Goal: Task Accomplishment & Management: Use online tool/utility

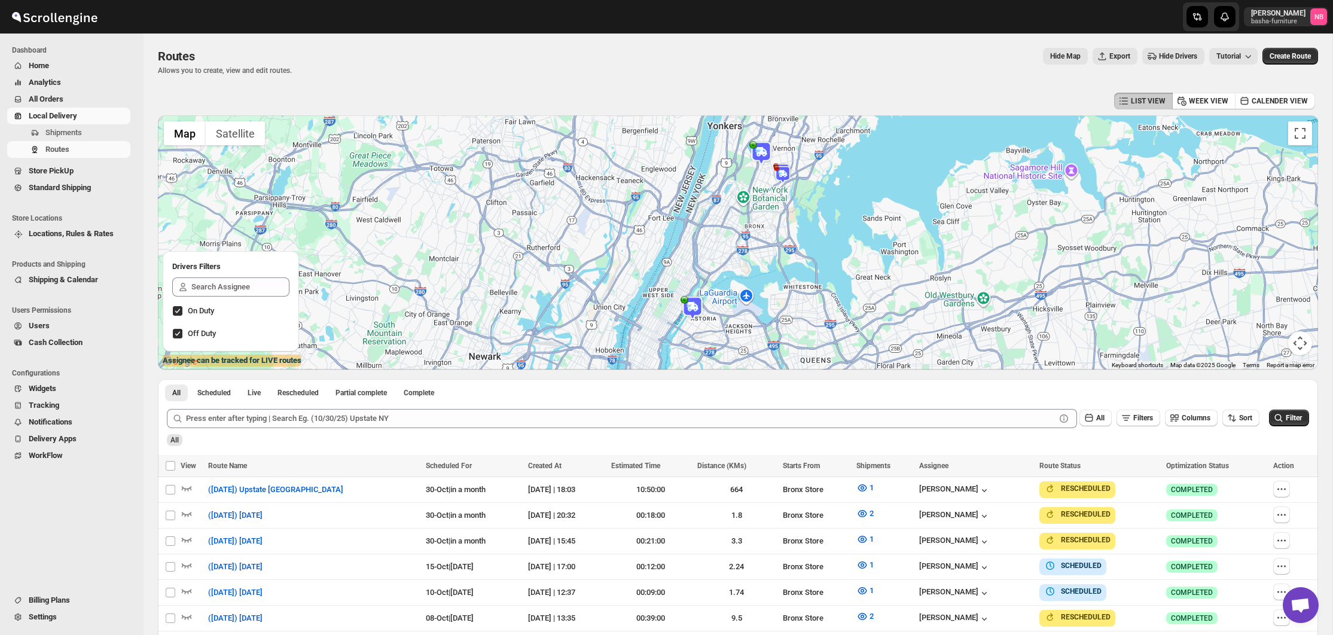
scroll to position [331, 0]
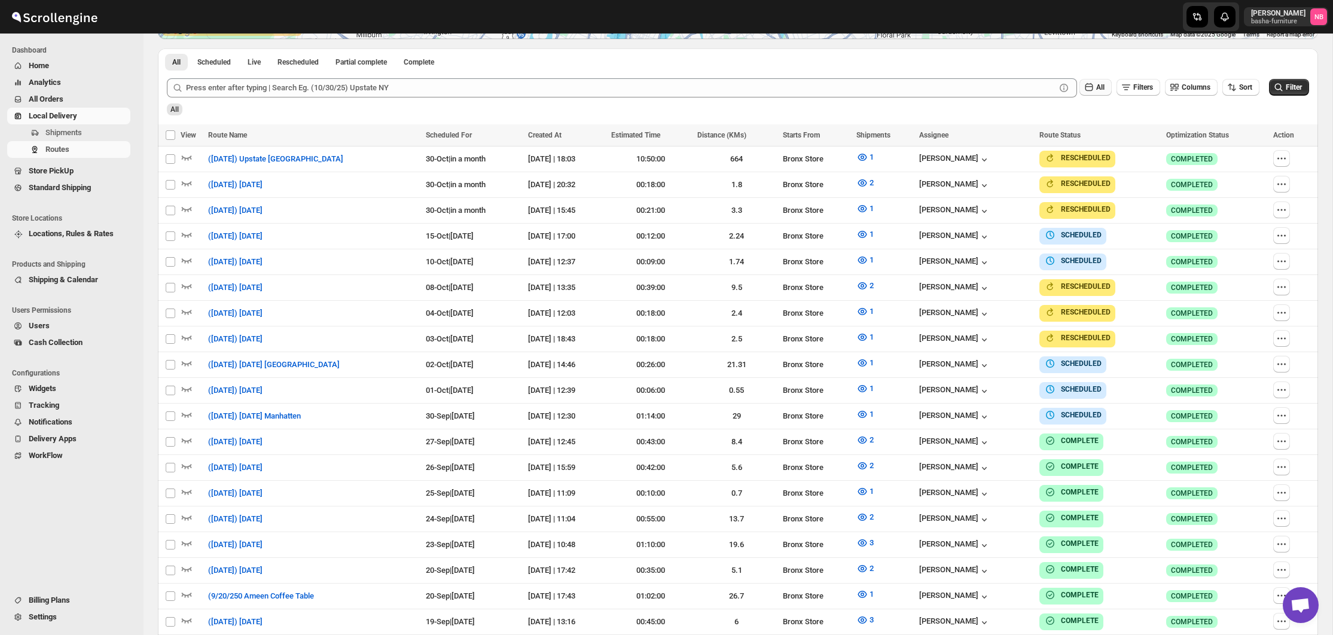
click at [1085, 87] on icon "button" at bounding box center [1089, 87] width 12 height 12
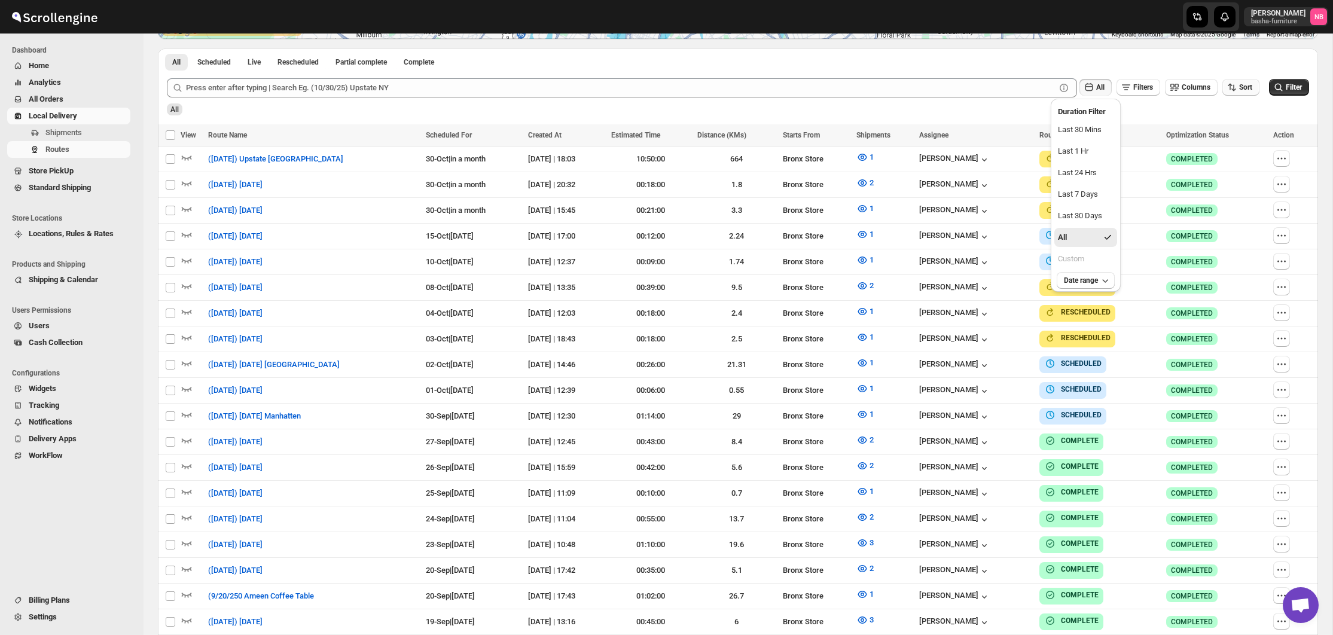
click at [1235, 84] on icon "button" at bounding box center [1232, 87] width 12 height 12
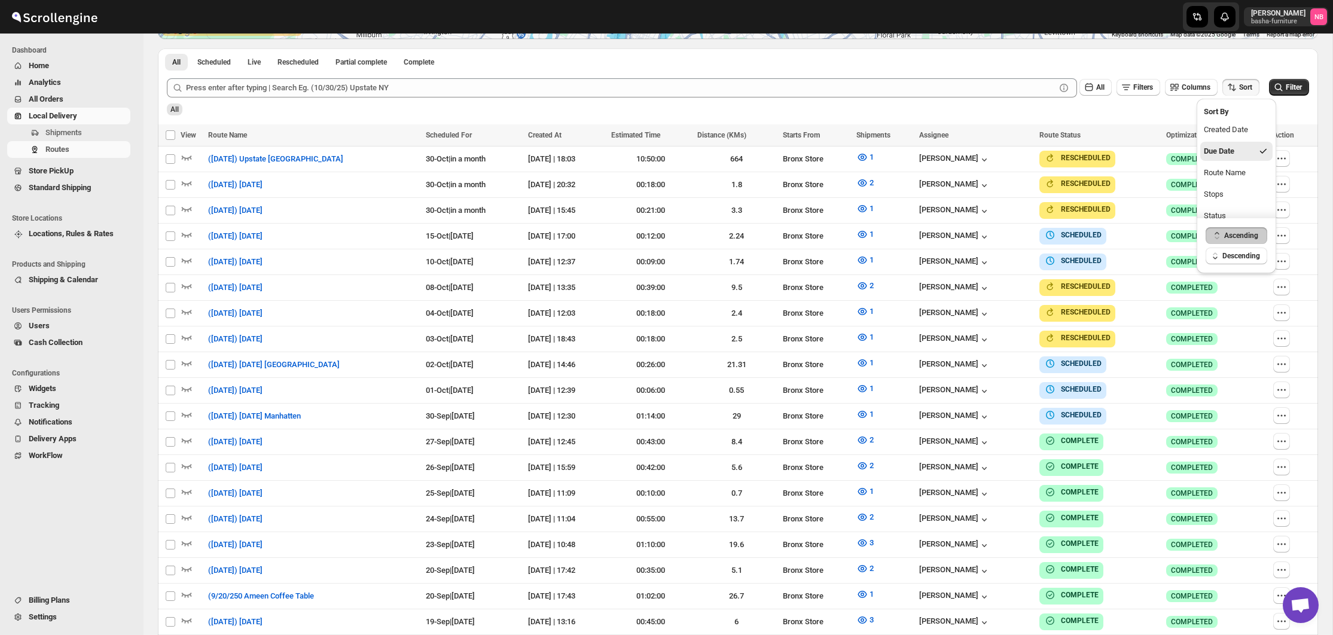
drag, startPoint x: 1224, startPoint y: 154, endPoint x: 1317, endPoint y: 71, distance: 124.1
click at [1224, 154] on div "Due Date" at bounding box center [1219, 151] width 31 height 12
click at [1283, 94] on button "Filter" at bounding box center [1289, 87] width 40 height 17
click at [53, 96] on span "All Orders" at bounding box center [46, 99] width 35 height 9
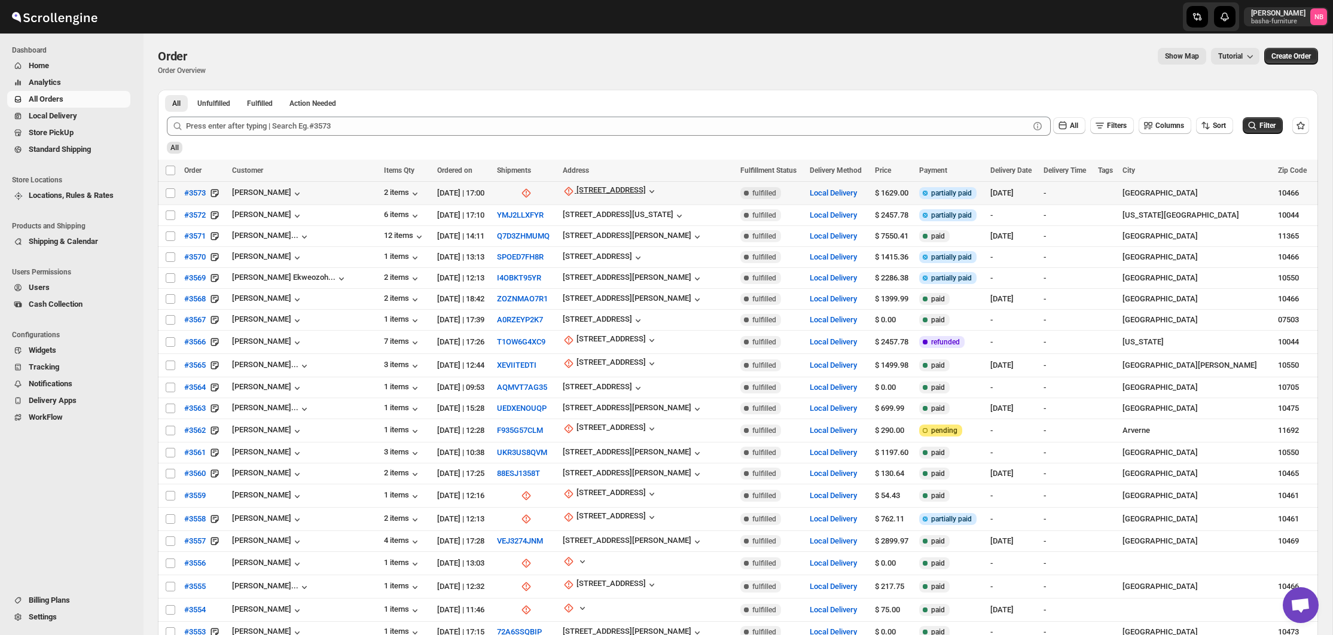
click at [565, 189] on icon "button" at bounding box center [569, 191] width 9 height 9
click at [583, 252] on div "Update manually" at bounding box center [607, 257] width 78 height 12
select select "US"
select select "[US_STATE]"
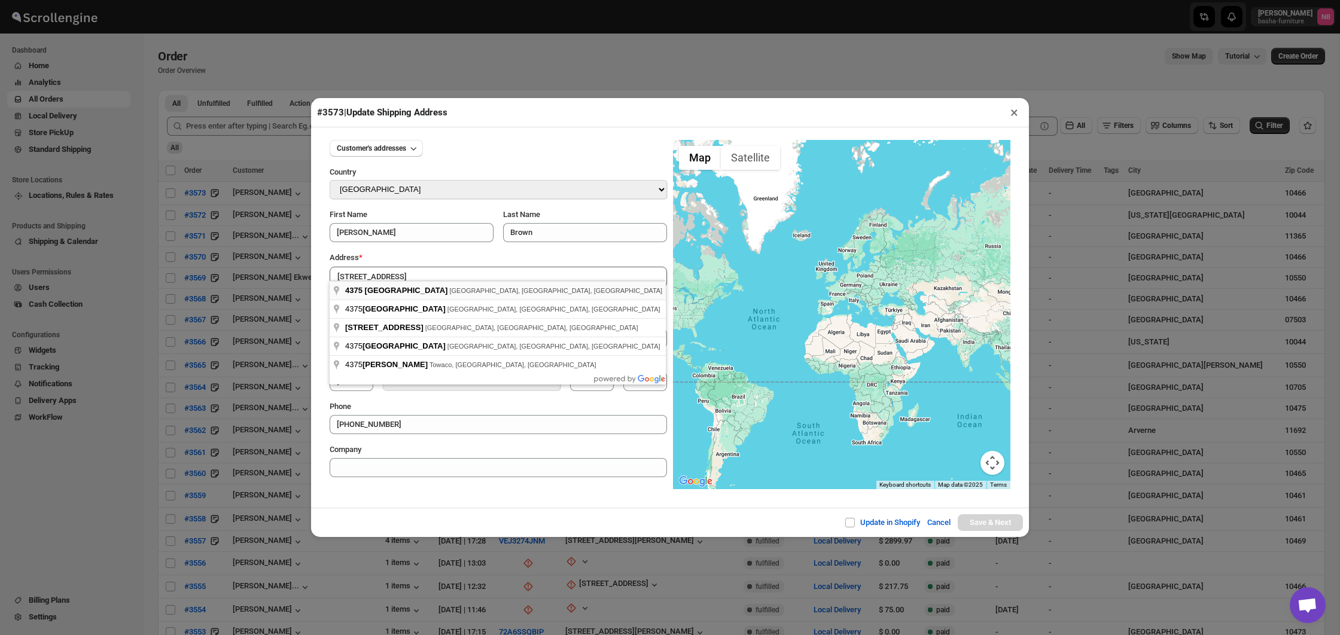
type input "[STREET_ADDRESS]"
type input "[GEOGRAPHIC_DATA]"
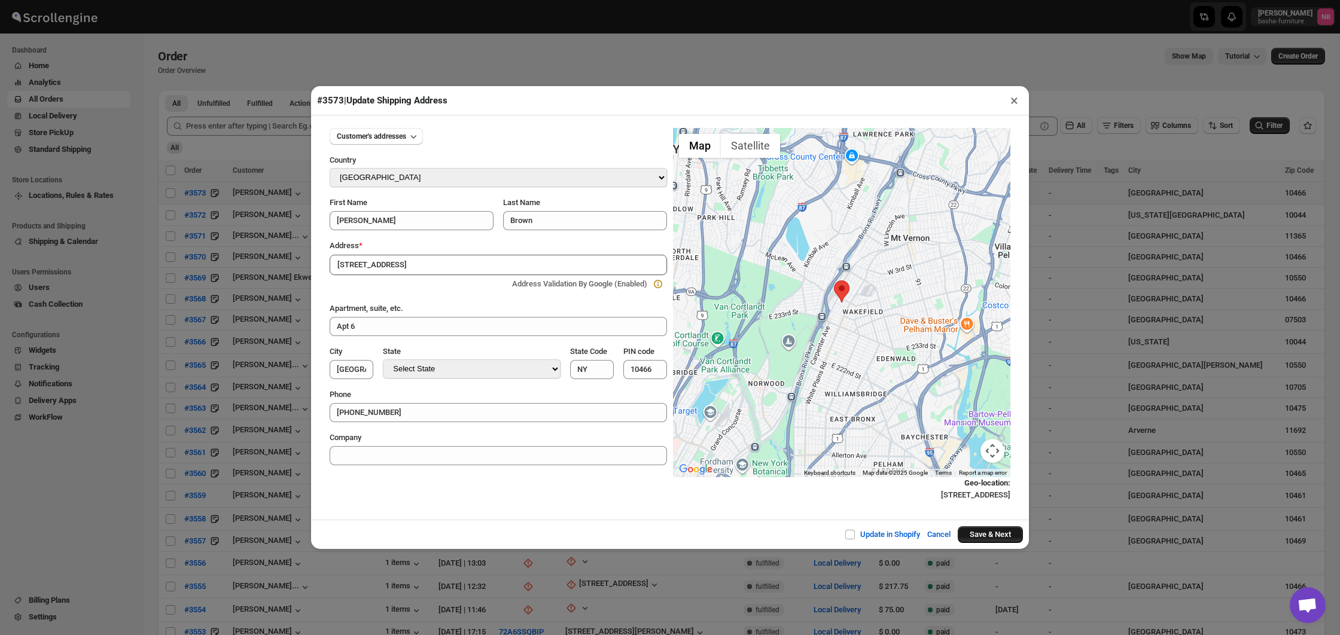
click at [994, 535] on button "Save & Next" at bounding box center [990, 534] width 65 height 17
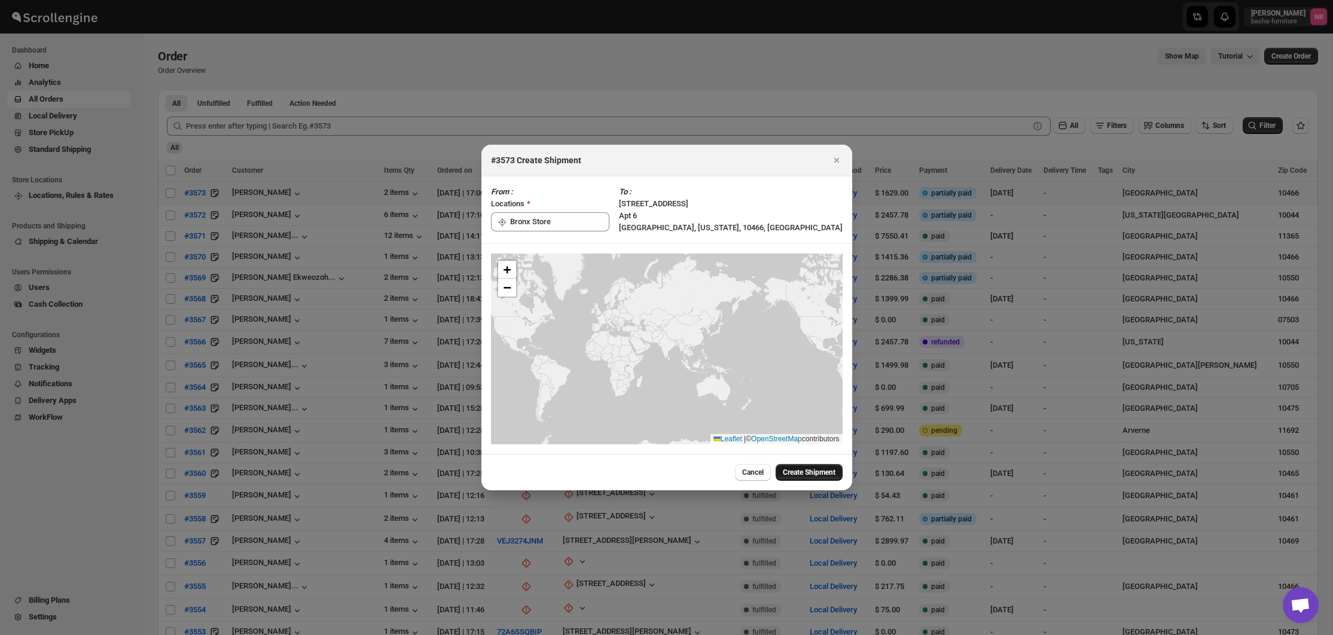
click at [808, 470] on span "Create Shipment" at bounding box center [809, 473] width 53 height 10
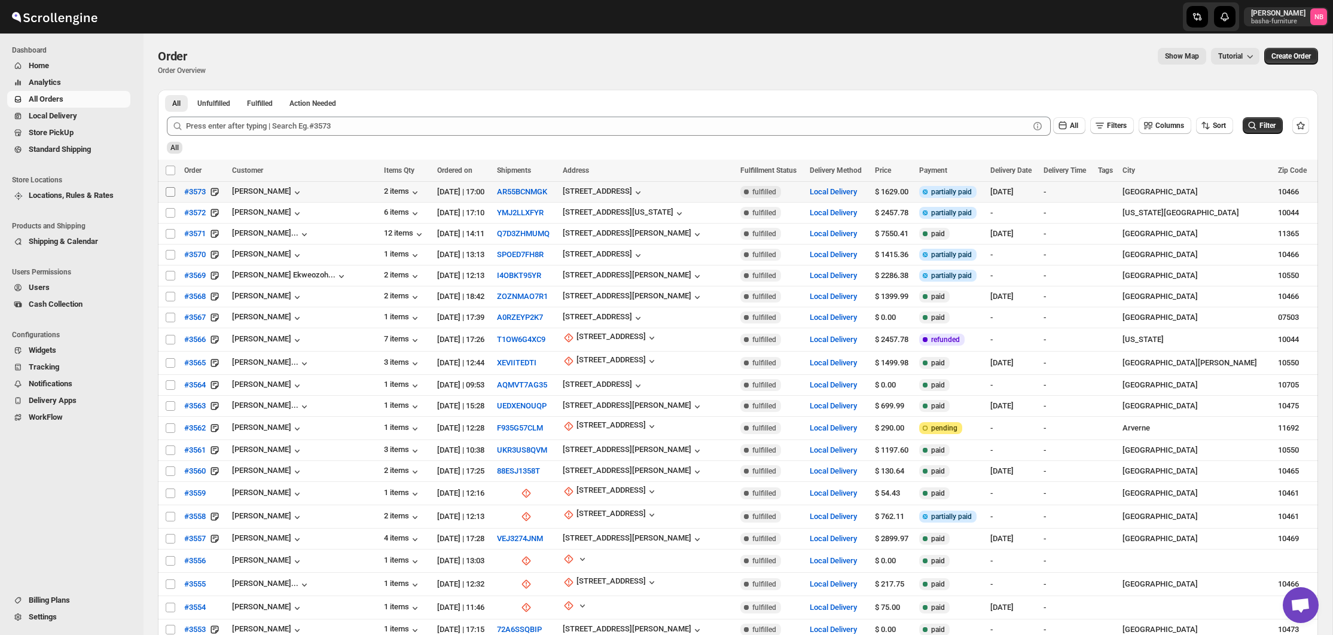
click at [172, 196] on input "Select order" at bounding box center [171, 192] width 10 height 10
checkbox input "true"
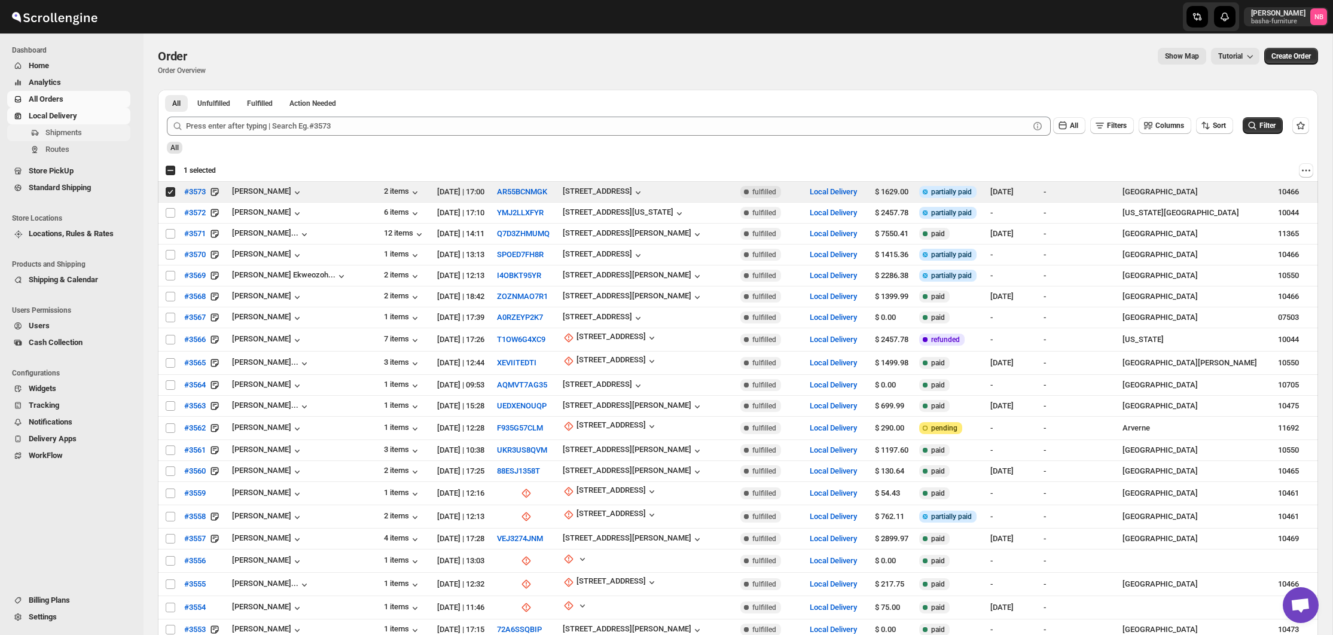
click at [69, 139] on button "Shipments" at bounding box center [68, 132] width 123 height 17
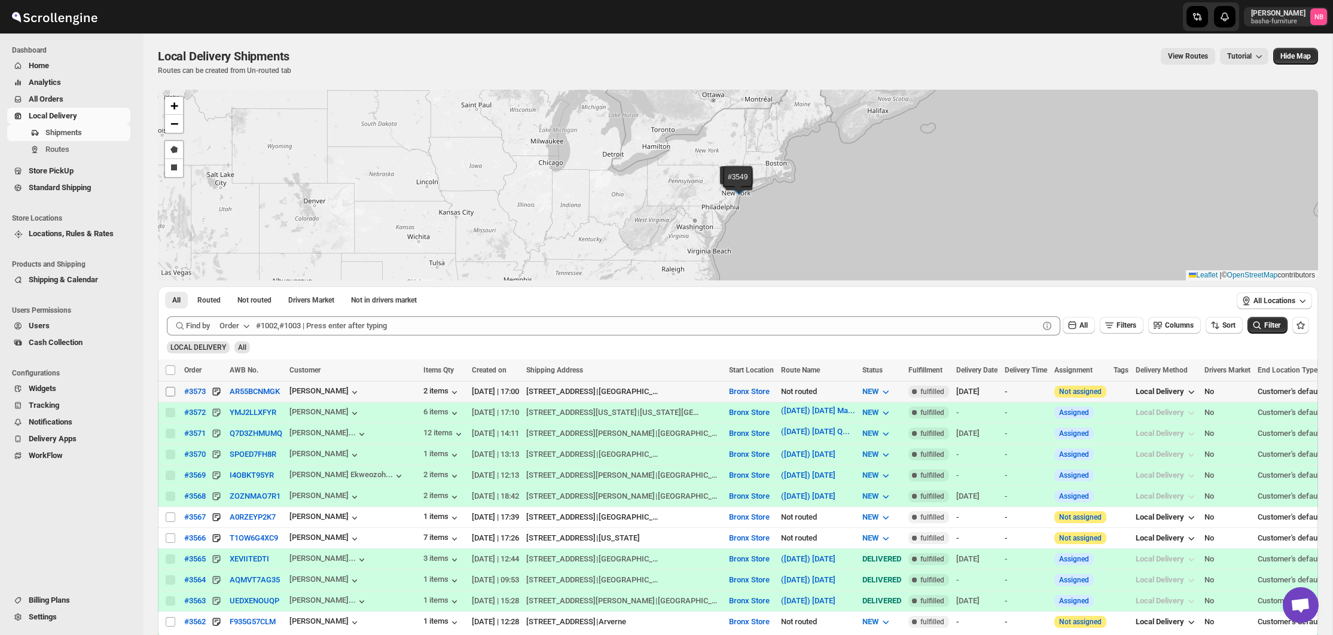
click at [171, 395] on input "Select shipment" at bounding box center [171, 392] width 10 height 10
checkbox input "true"
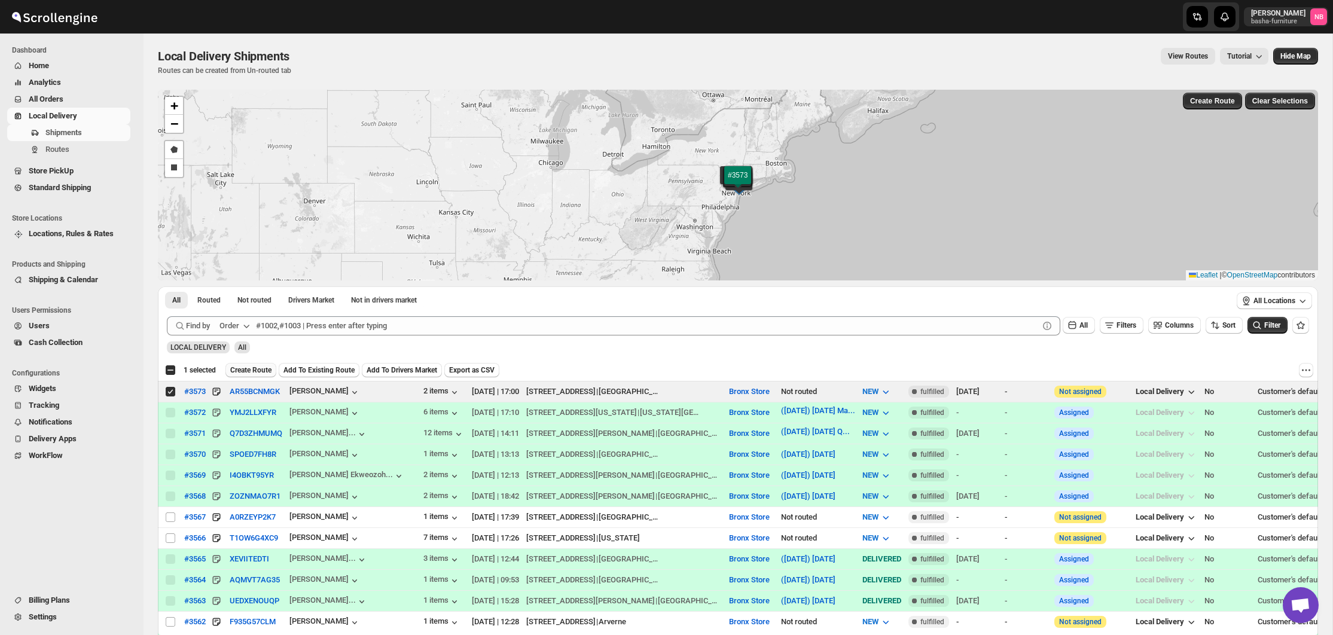
click at [260, 372] on span "Create Route" at bounding box center [250, 370] width 41 height 10
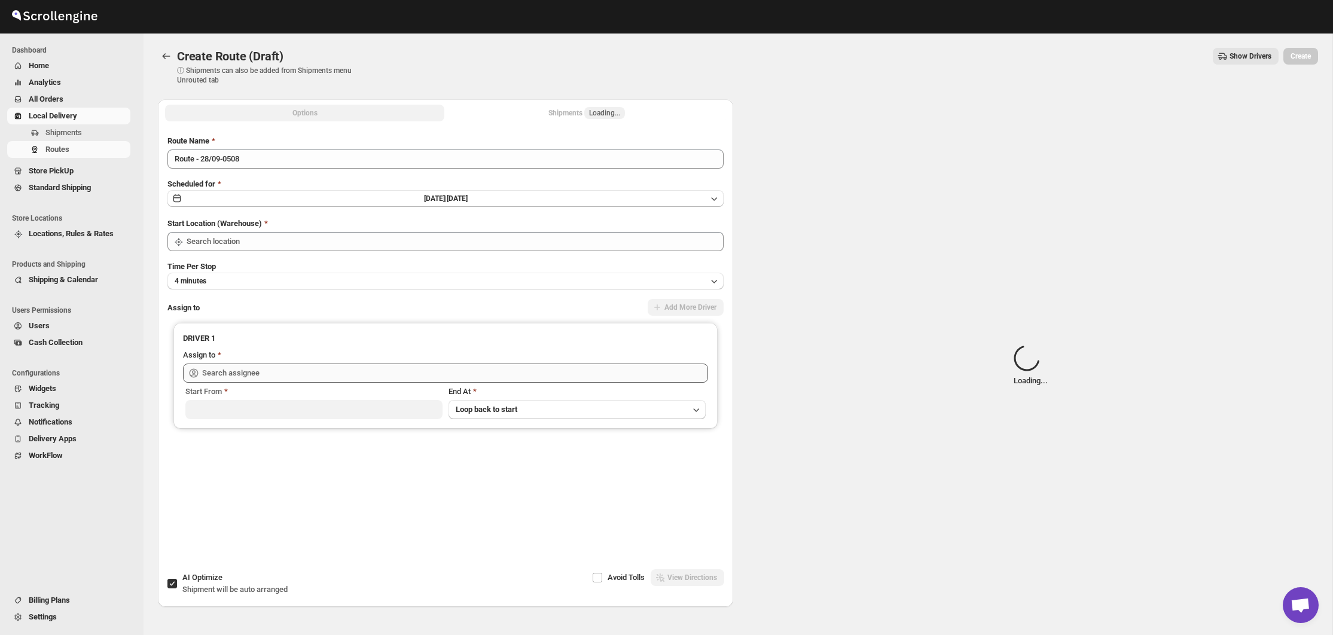
type input "Bronx Store"
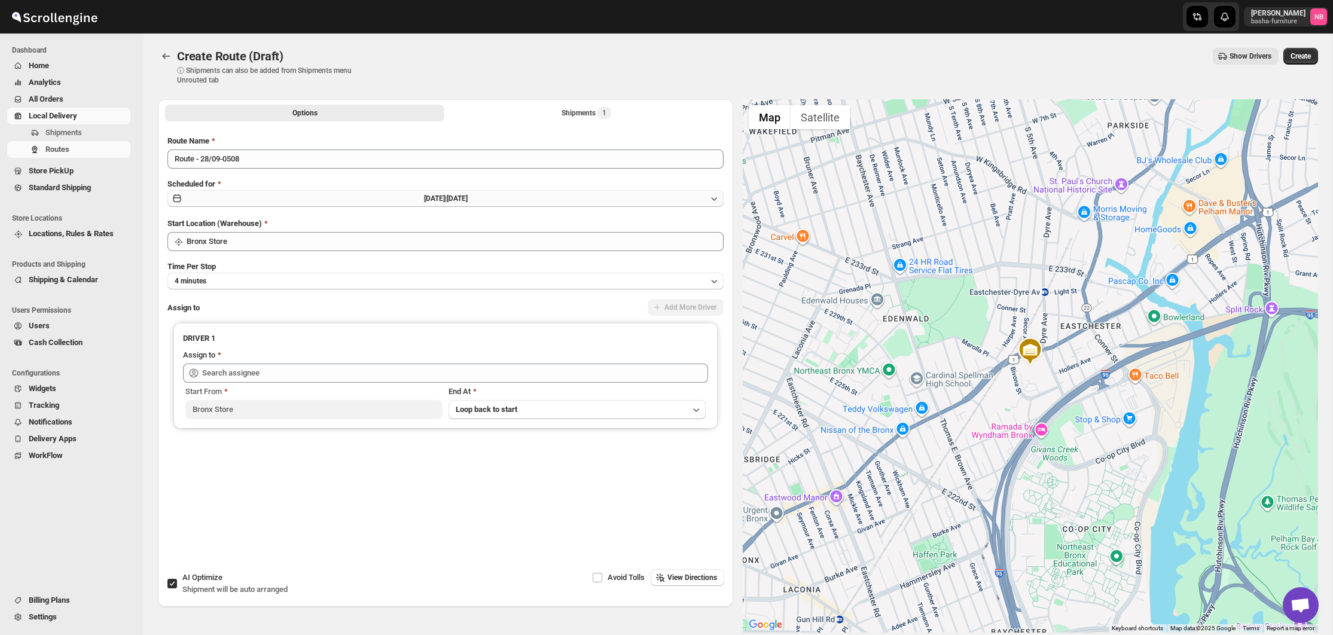
click at [374, 199] on button "[DATE] | [DATE]" at bounding box center [445, 198] width 556 height 17
click at [699, 223] on div at bounding box center [445, 226] width 537 height 12
click at [709, 226] on icon "Show next month, October 2025" at bounding box center [708, 226] width 12 height 12
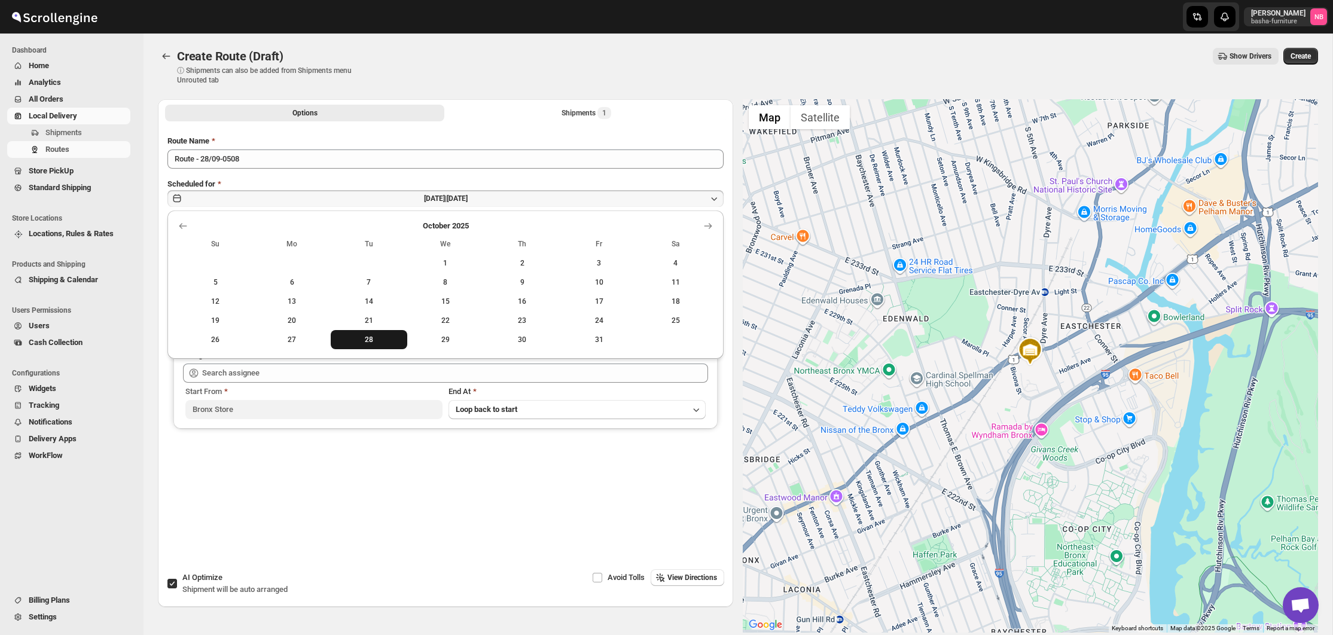
click at [378, 341] on span "28" at bounding box center [369, 340] width 67 height 10
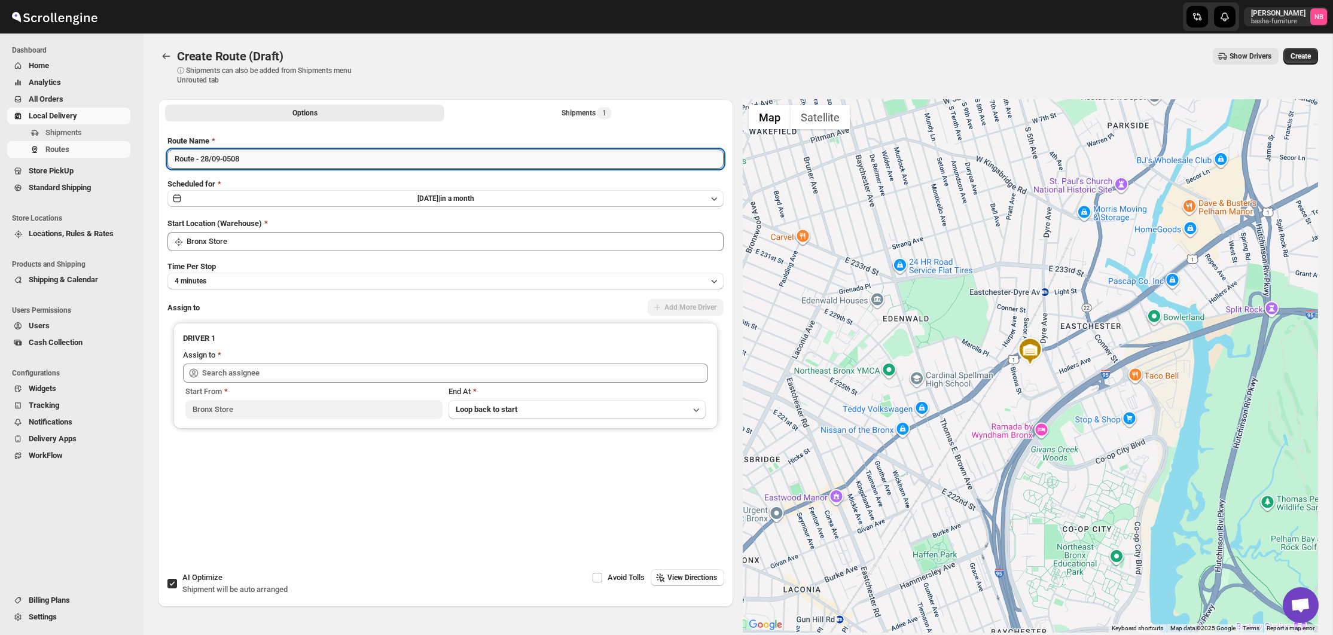
click at [288, 160] on input "Route - 28/09-0508" at bounding box center [445, 159] width 556 height 19
type input "R"
type input "9"
type input "1"
type input "([DATE]) [DATE]"
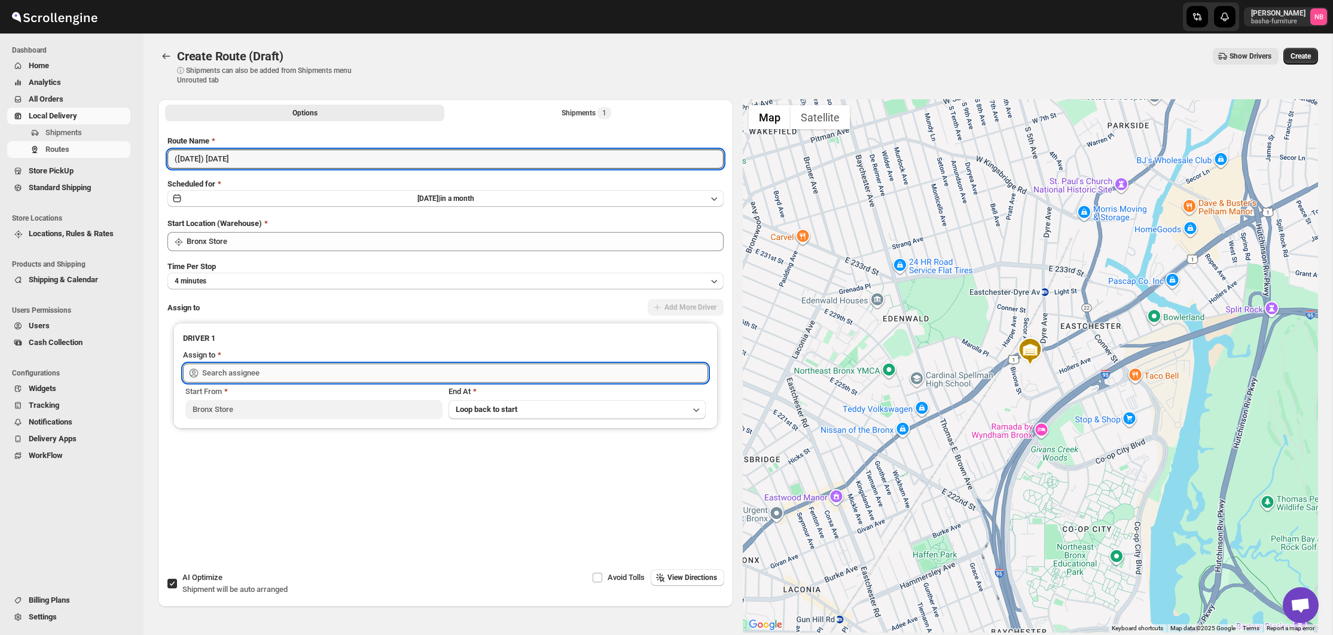
click at [418, 379] on input "text" at bounding box center [455, 373] width 506 height 19
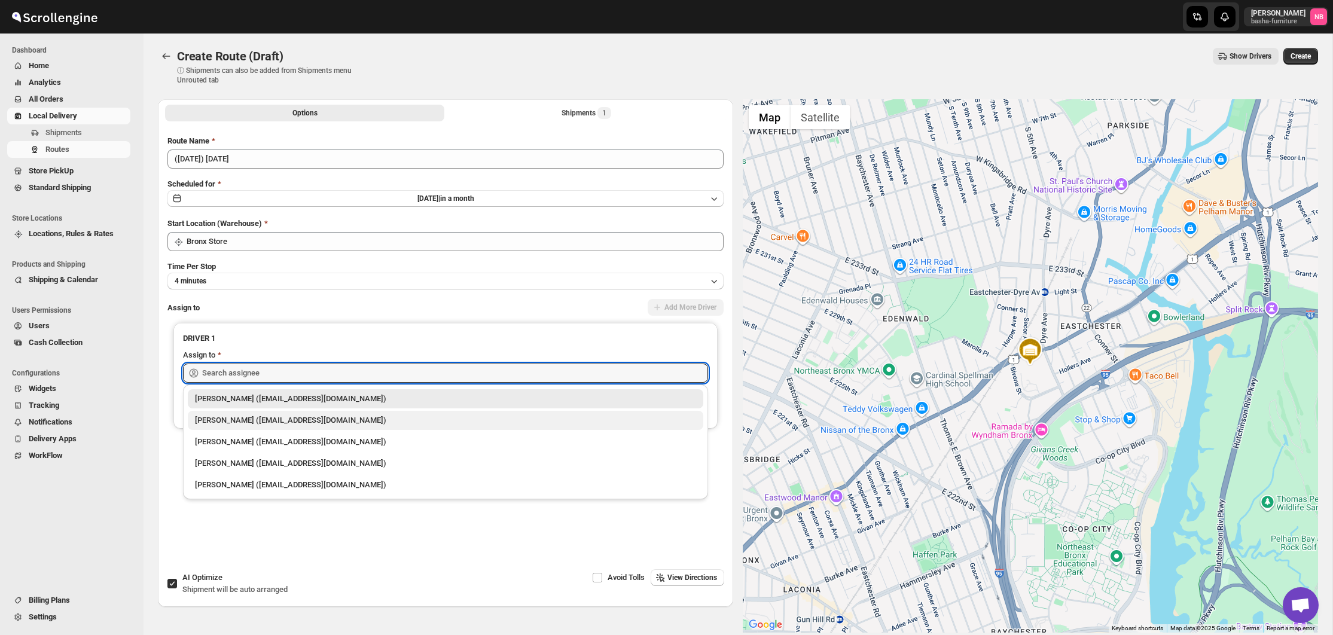
click at [410, 421] on div "[PERSON_NAME] ([EMAIL_ADDRESS][DOMAIN_NAME])" at bounding box center [445, 421] width 501 height 12
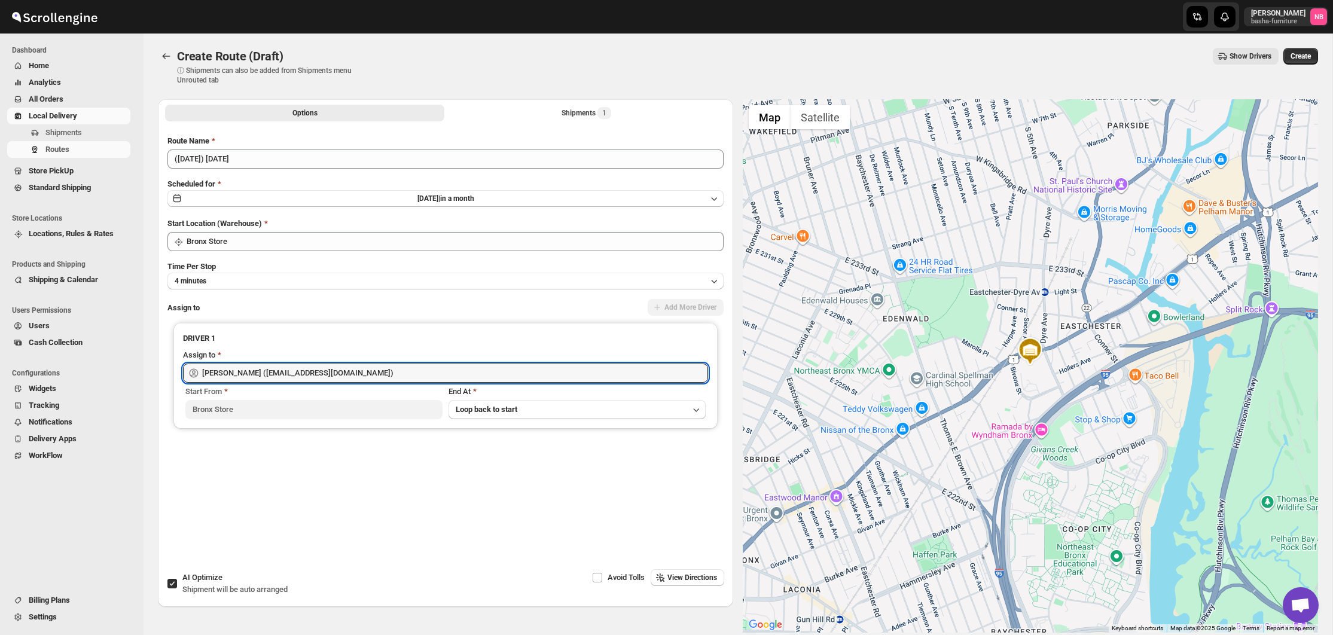
type input "[PERSON_NAME] ([EMAIL_ADDRESS][DOMAIN_NAME])"
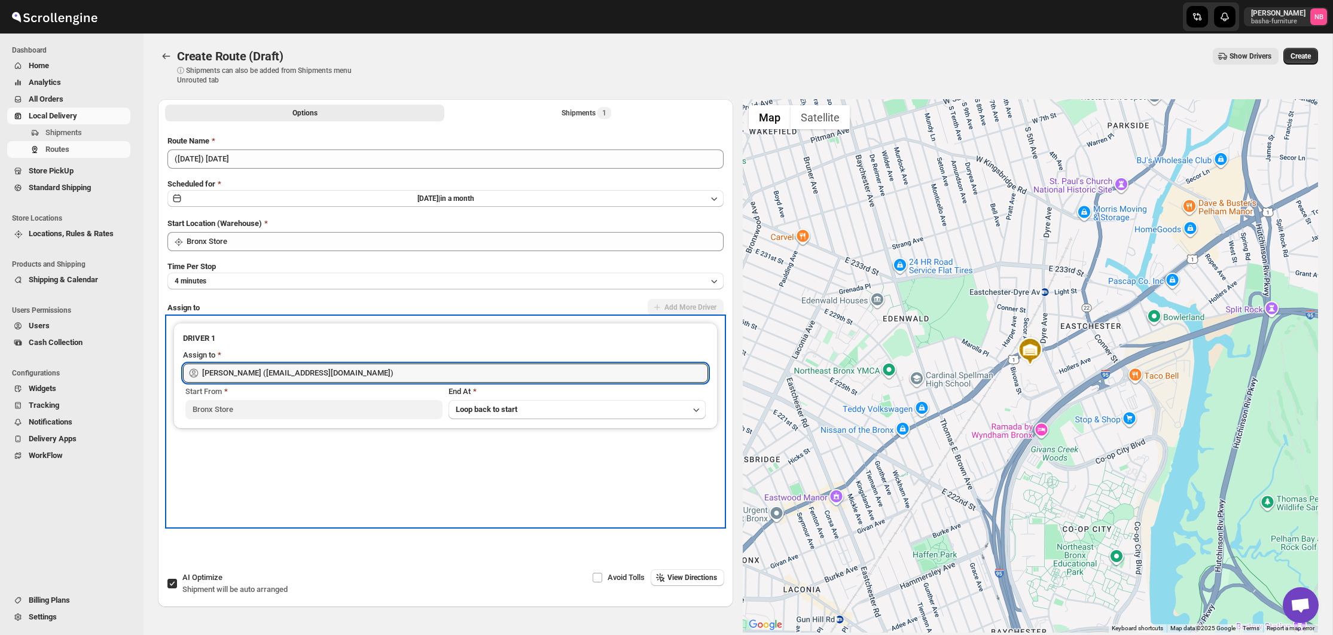
click at [463, 455] on div "DRIVER 1 Assign to [PERSON_NAME] ([EMAIL_ADDRESS][DOMAIN_NAME]) Start From [GEO…" at bounding box center [445, 421] width 556 height 209
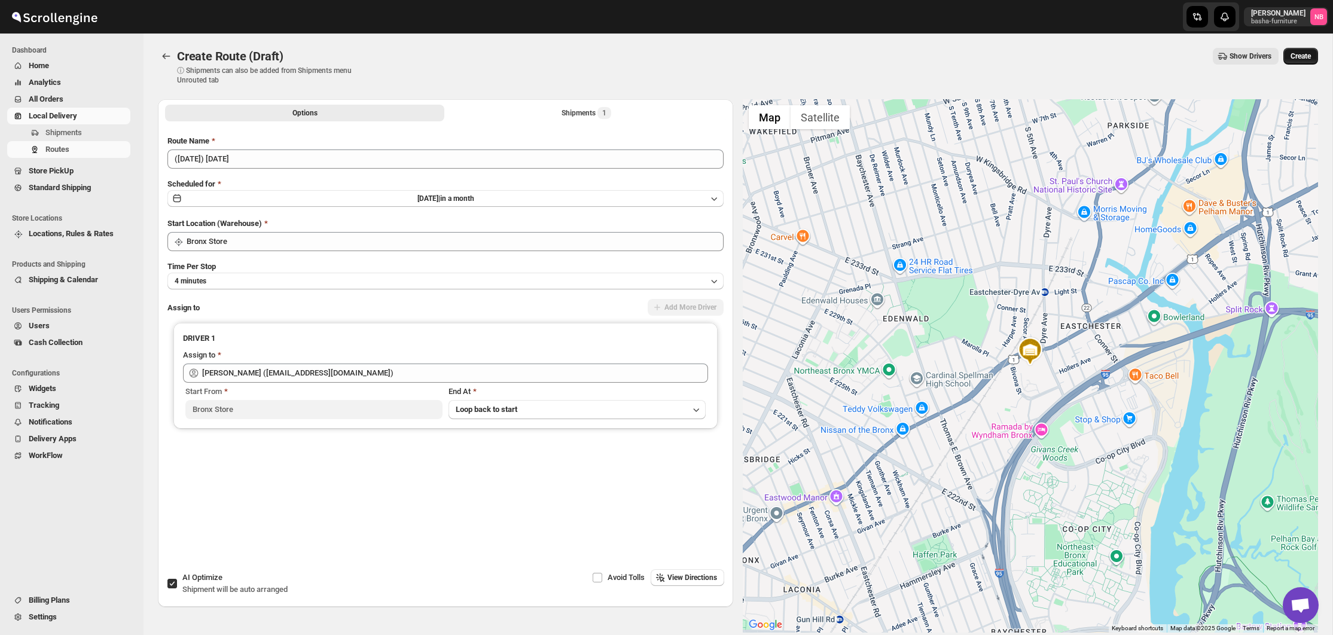
click at [1294, 59] on span "Create" at bounding box center [1301, 56] width 20 height 10
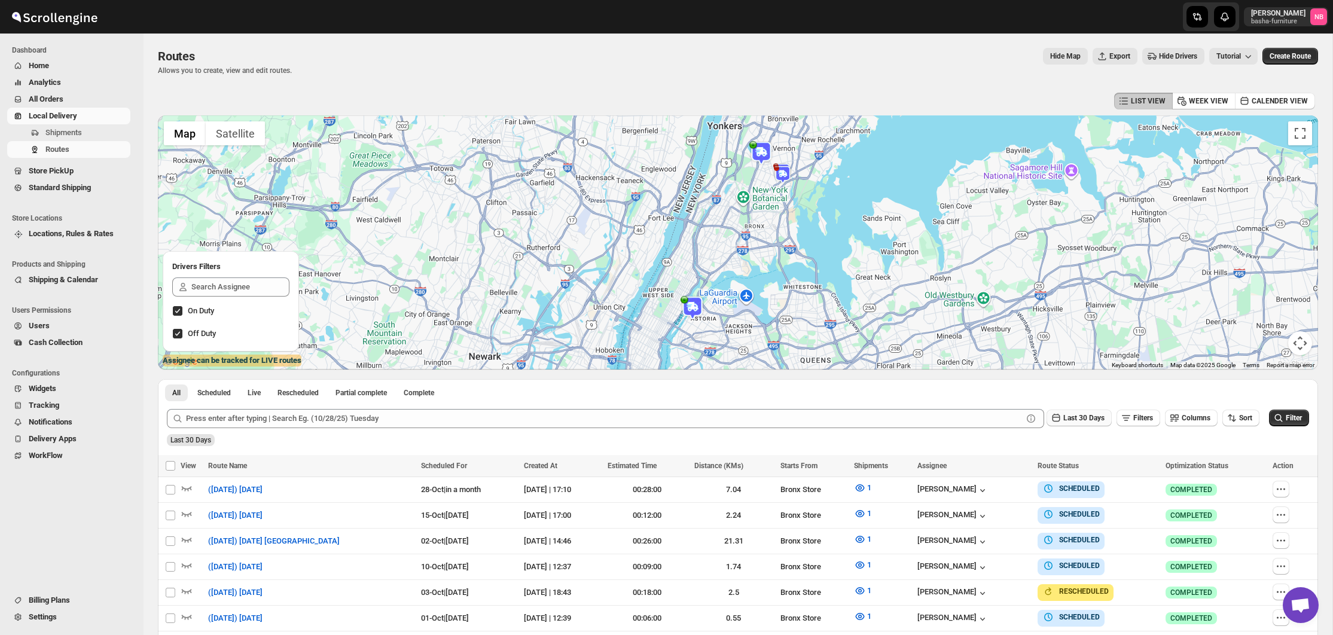
click at [1053, 414] on button "Last 30 Days" at bounding box center [1079, 418] width 65 height 17
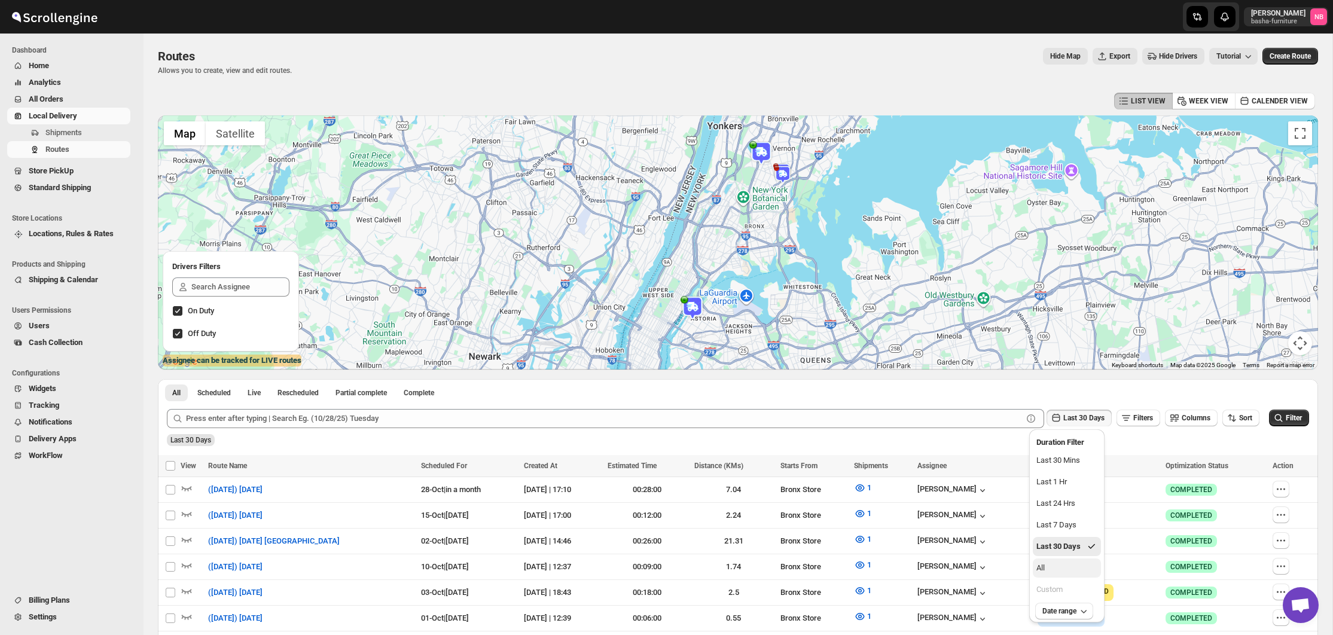
click at [1057, 563] on button "All" at bounding box center [1067, 568] width 68 height 19
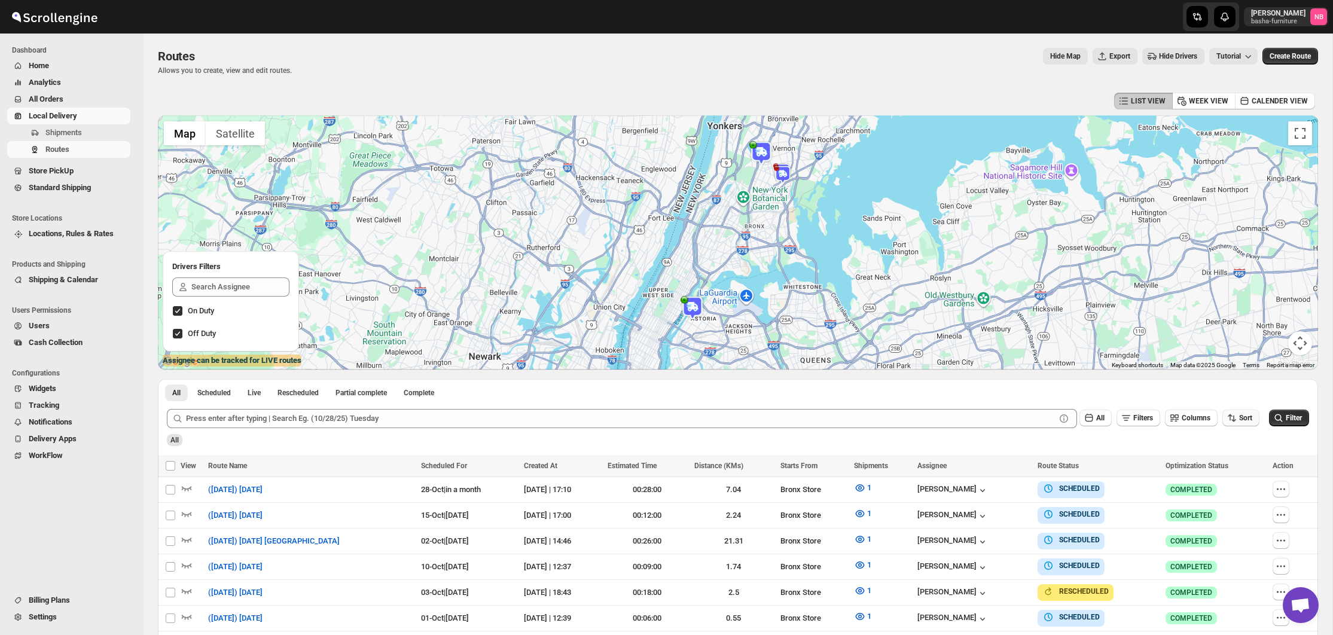
click at [1228, 413] on icon "button" at bounding box center [1232, 418] width 12 height 12
click at [1223, 480] on div "Due Date" at bounding box center [1220, 482] width 32 height 12
click at [1288, 422] on span "Filter" at bounding box center [1294, 418] width 16 height 8
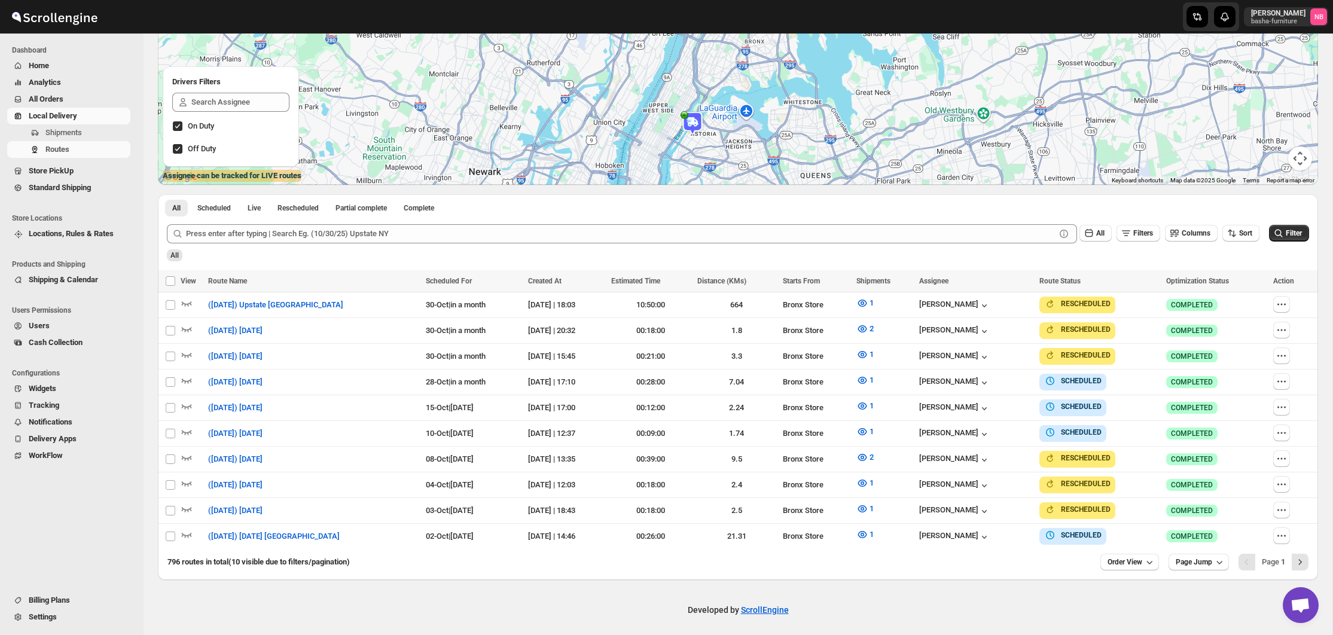
scroll to position [184, 0]
click at [1094, 240] on button "All" at bounding box center [1096, 234] width 32 height 17
click at [1248, 237] on span "Sort" at bounding box center [1245, 234] width 13 height 8
click at [1134, 559] on span "Order View" at bounding box center [1125, 563] width 35 height 10
click at [1123, 473] on div "25 orders" at bounding box center [1111, 474] width 32 height 12
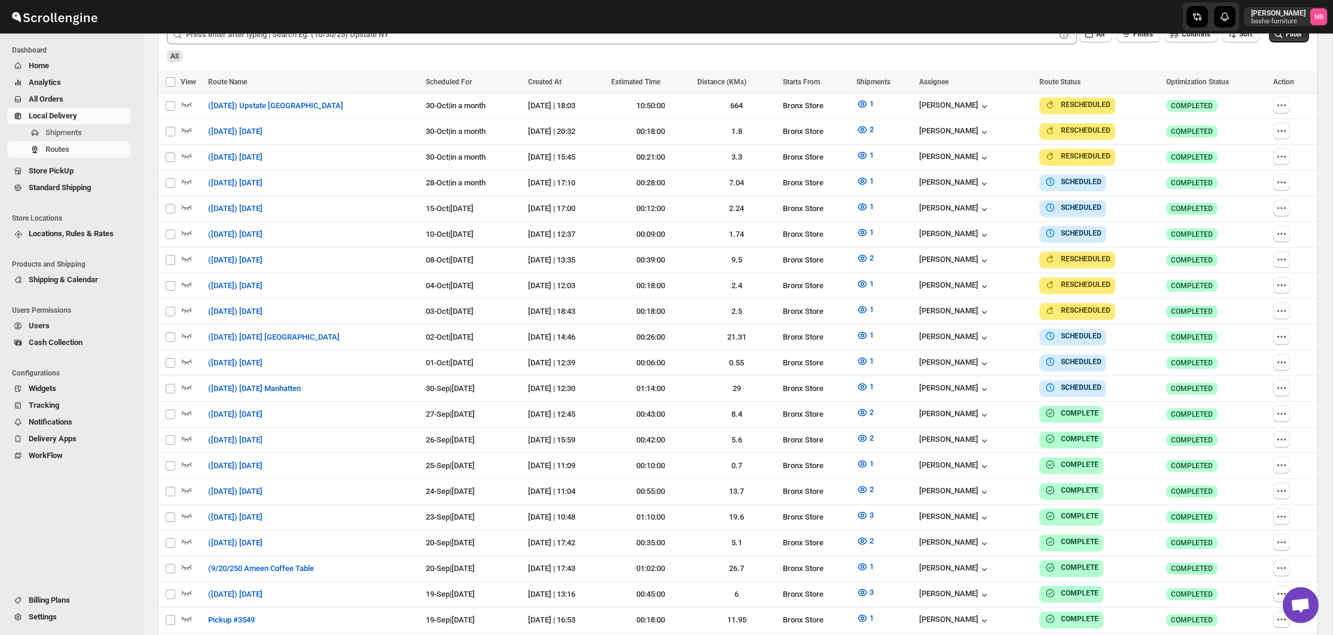
scroll to position [380, 0]
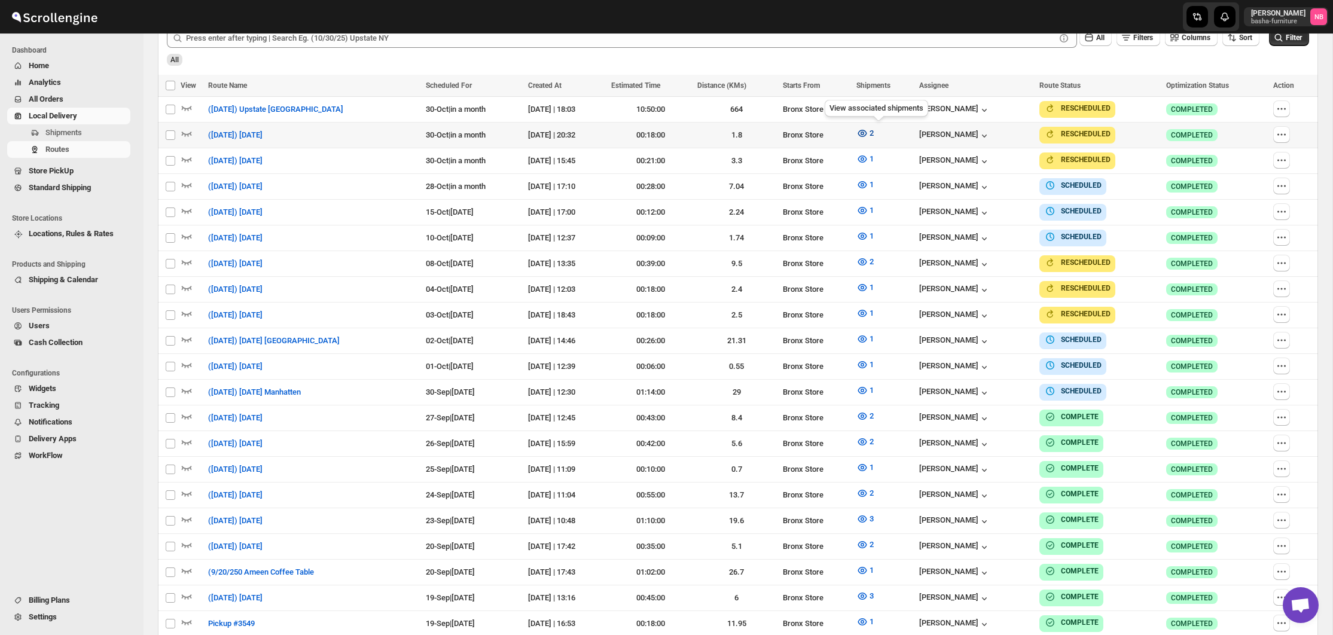
click at [869, 132] on icon "button" at bounding box center [863, 133] width 12 height 12
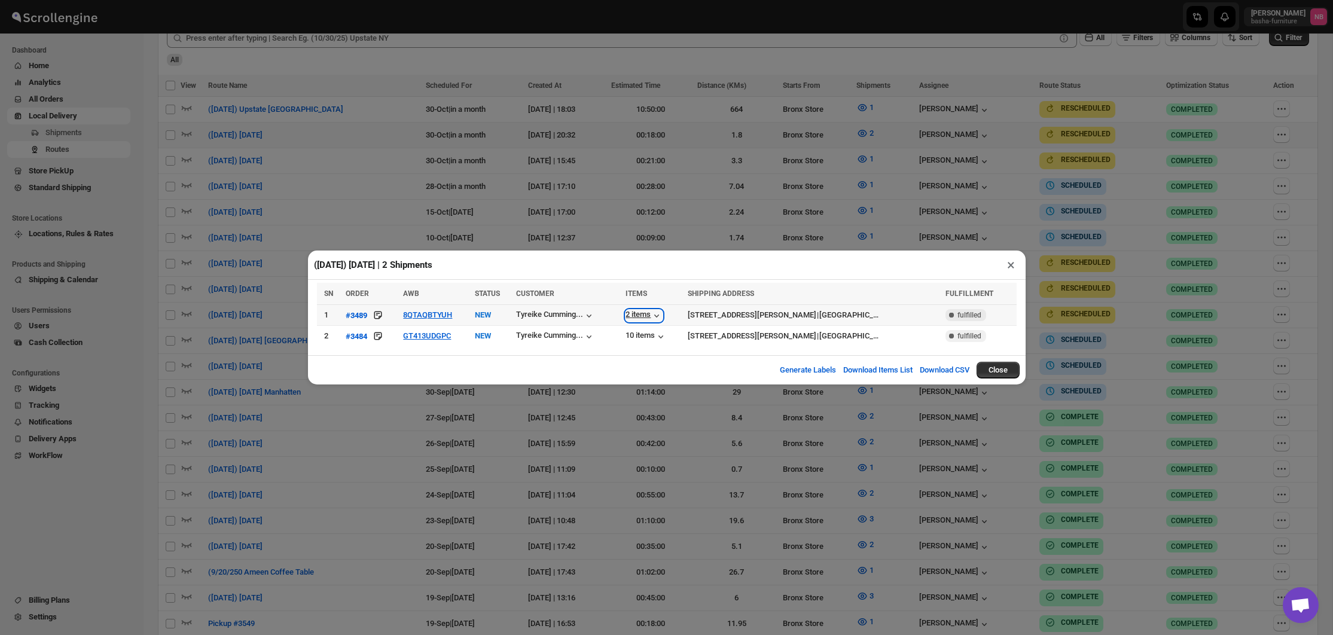
click at [644, 316] on div "2 items" at bounding box center [644, 316] width 37 height 12
click at [667, 339] on icon "button" at bounding box center [661, 337] width 12 height 12
click at [769, 214] on div "([DATE]) [DATE] | 2 Shipments × SN ORDER AWB STATUS CUSTOMER ITEMS SHIPPING ADD…" at bounding box center [666, 317] width 1333 height 635
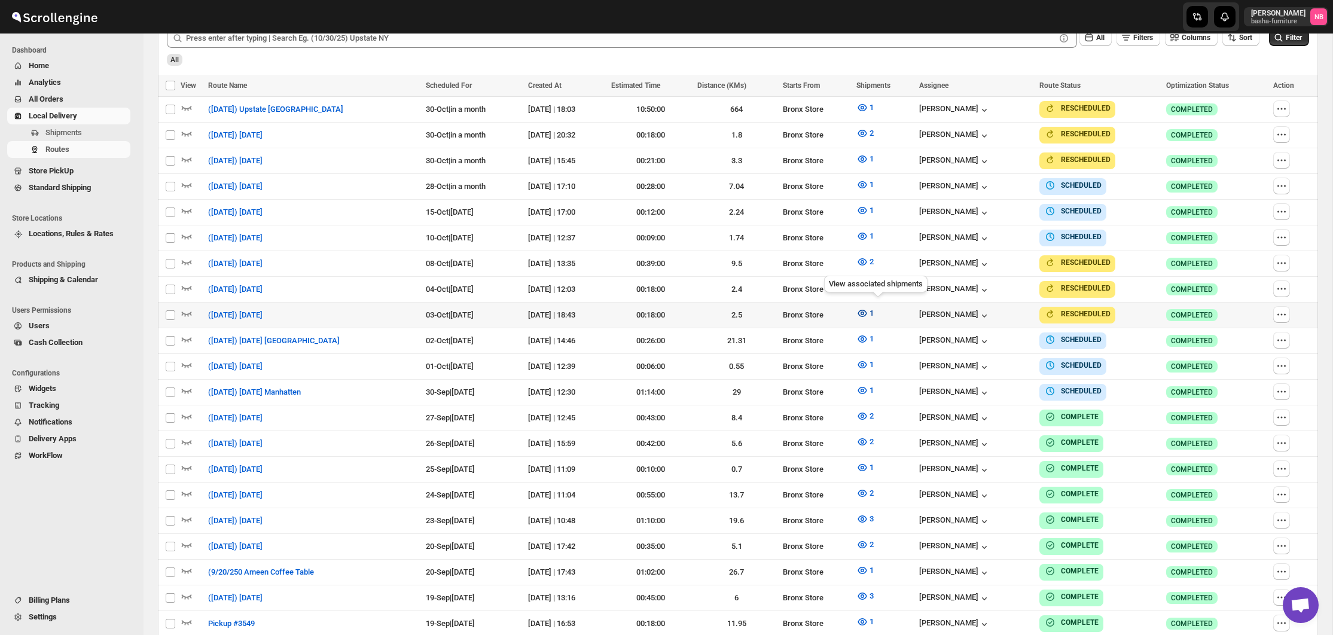
click at [867, 310] on icon "button" at bounding box center [862, 313] width 9 height 7
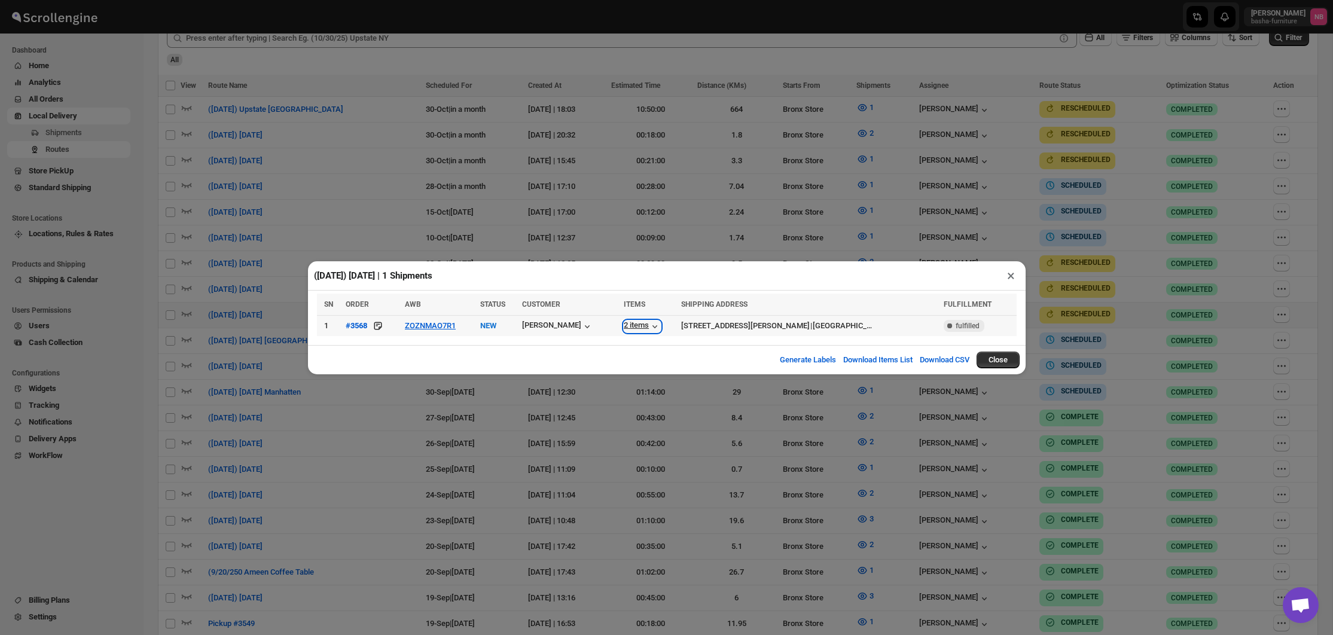
click at [651, 325] on icon "button" at bounding box center [655, 327] width 12 height 12
click at [782, 404] on div "([DATE]) [DATE] | 1 Shipments × SN ORDER AWB STATUS CUSTOMER ITEMS SHIPPING ADD…" at bounding box center [666, 317] width 1333 height 635
